Goal: Information Seeking & Learning: Check status

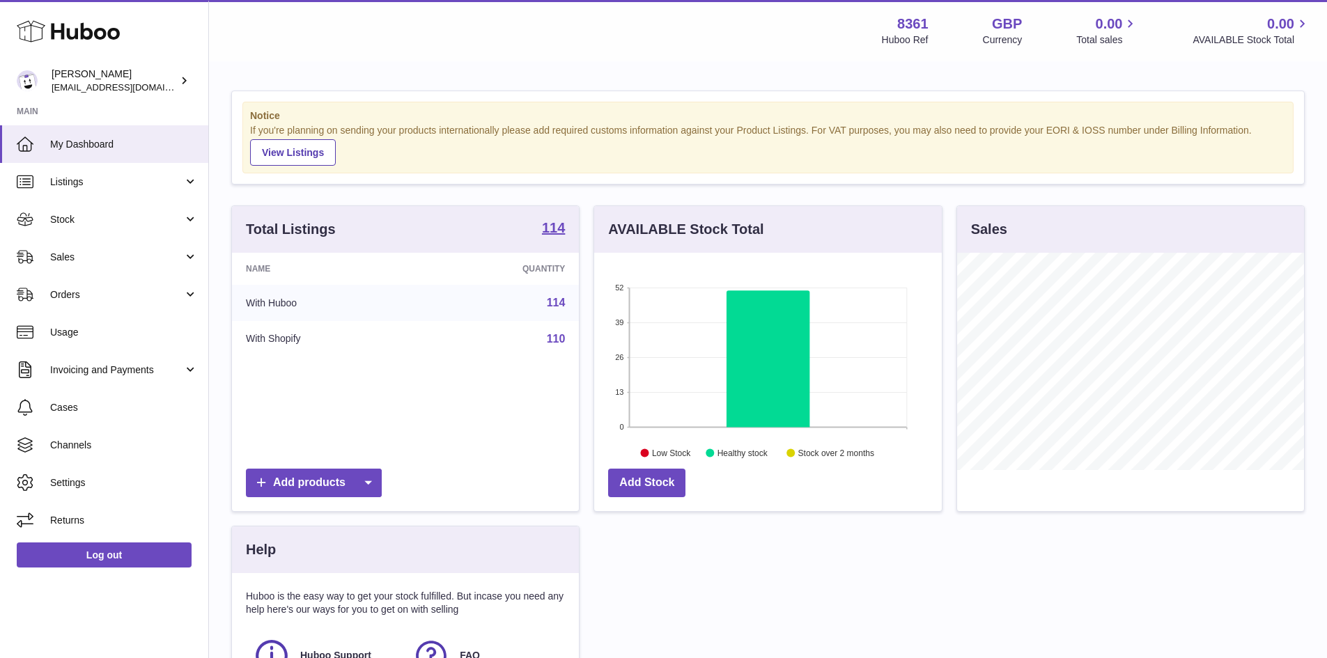
scroll to position [217, 348]
click at [117, 258] on span "Sales" at bounding box center [116, 257] width 133 height 13
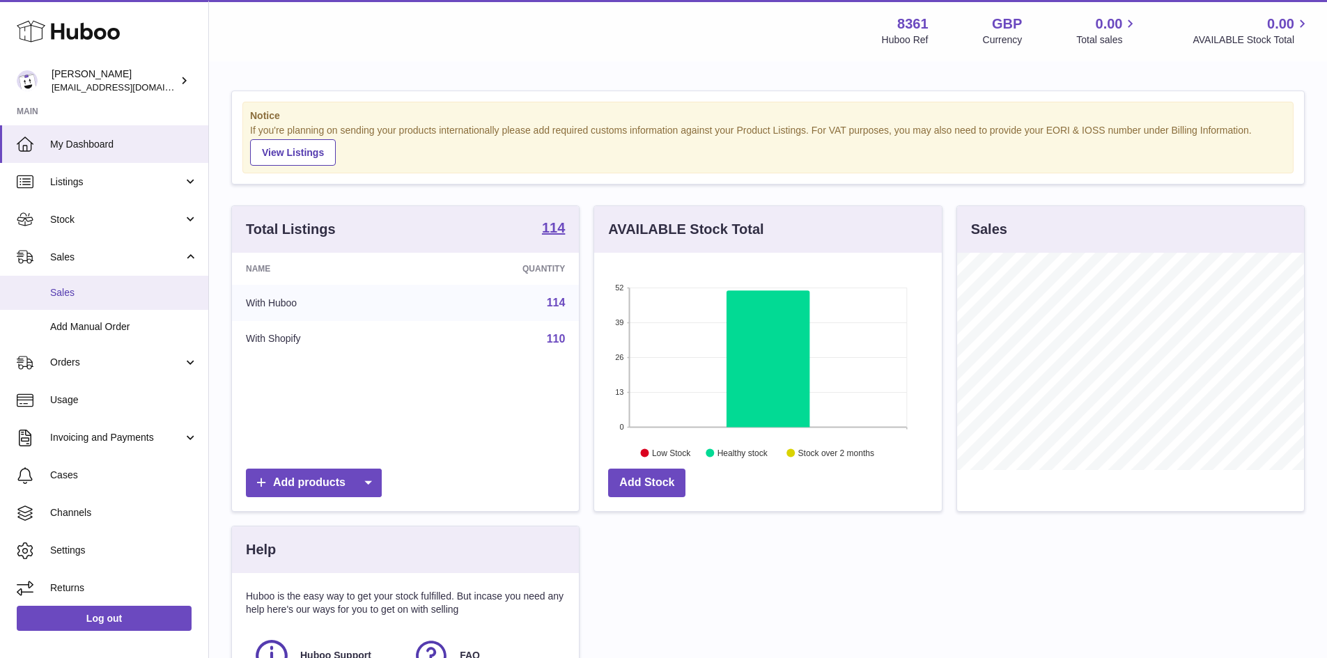
click at [126, 276] on link "Sales" at bounding box center [104, 293] width 208 height 34
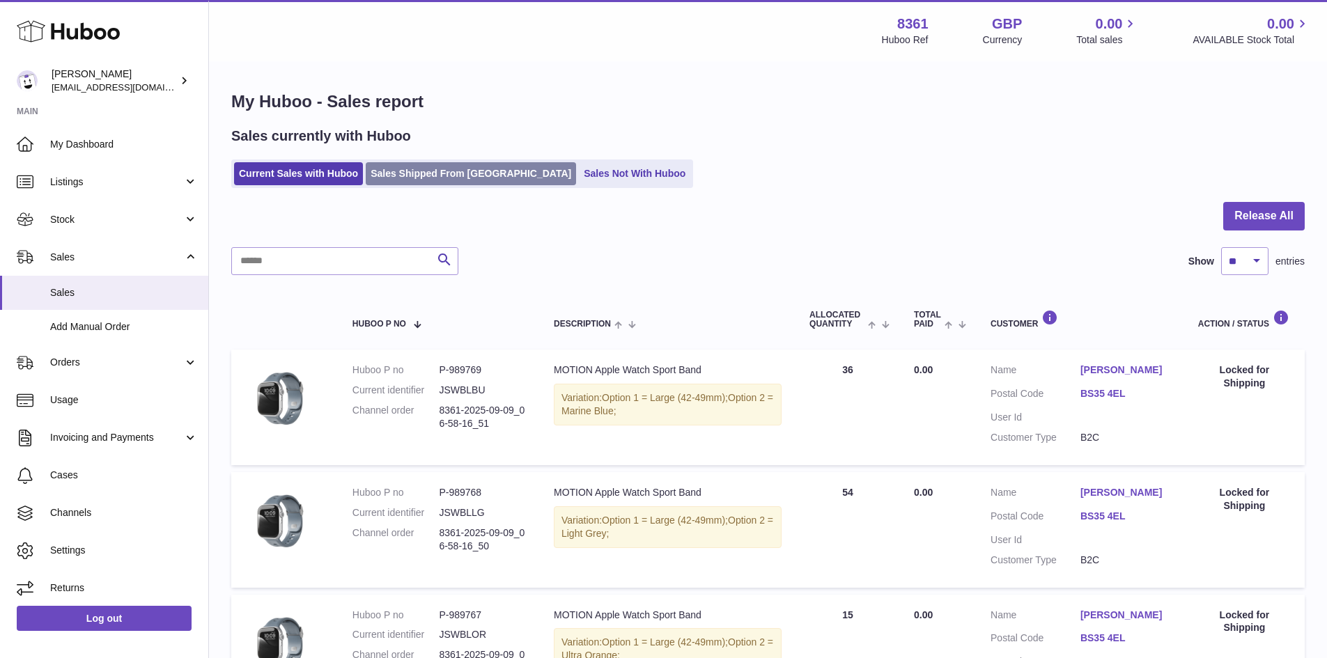
click at [433, 180] on link "Sales Shipped From [GEOGRAPHIC_DATA]" at bounding box center [471, 173] width 210 height 23
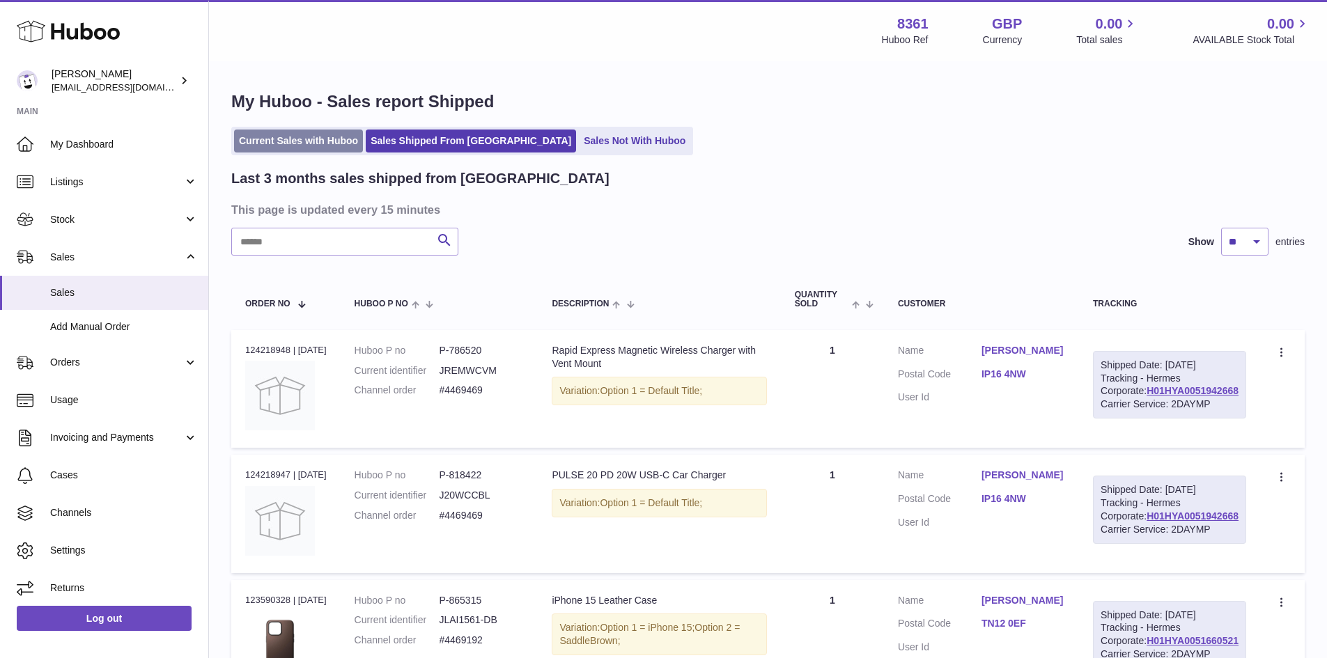
click at [299, 138] on link "Current Sales with Huboo" at bounding box center [298, 141] width 129 height 23
